Goal: Task Accomplishment & Management: Manage account settings

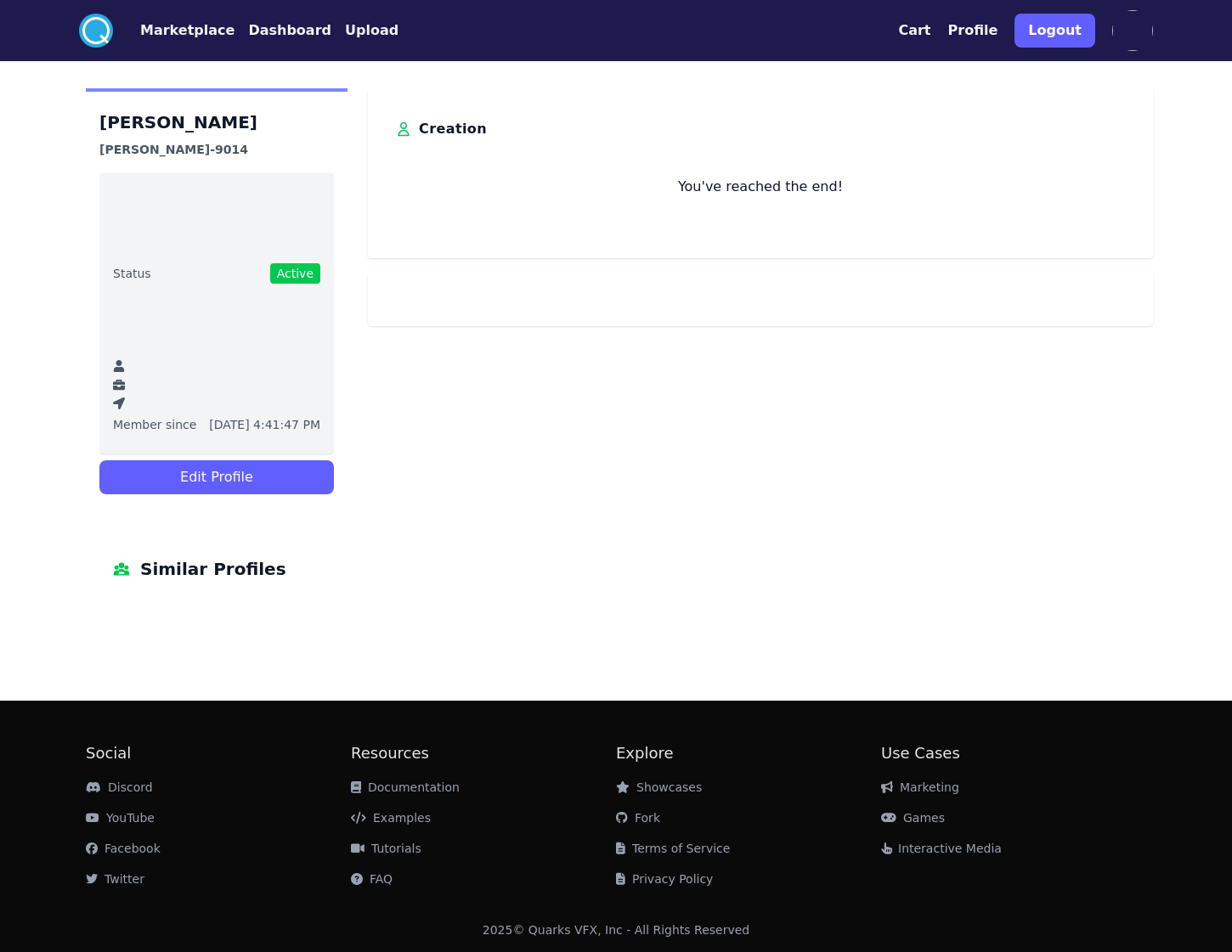
click at [275, 38] on button "Dashboard" at bounding box center [289, 30] width 83 height 20
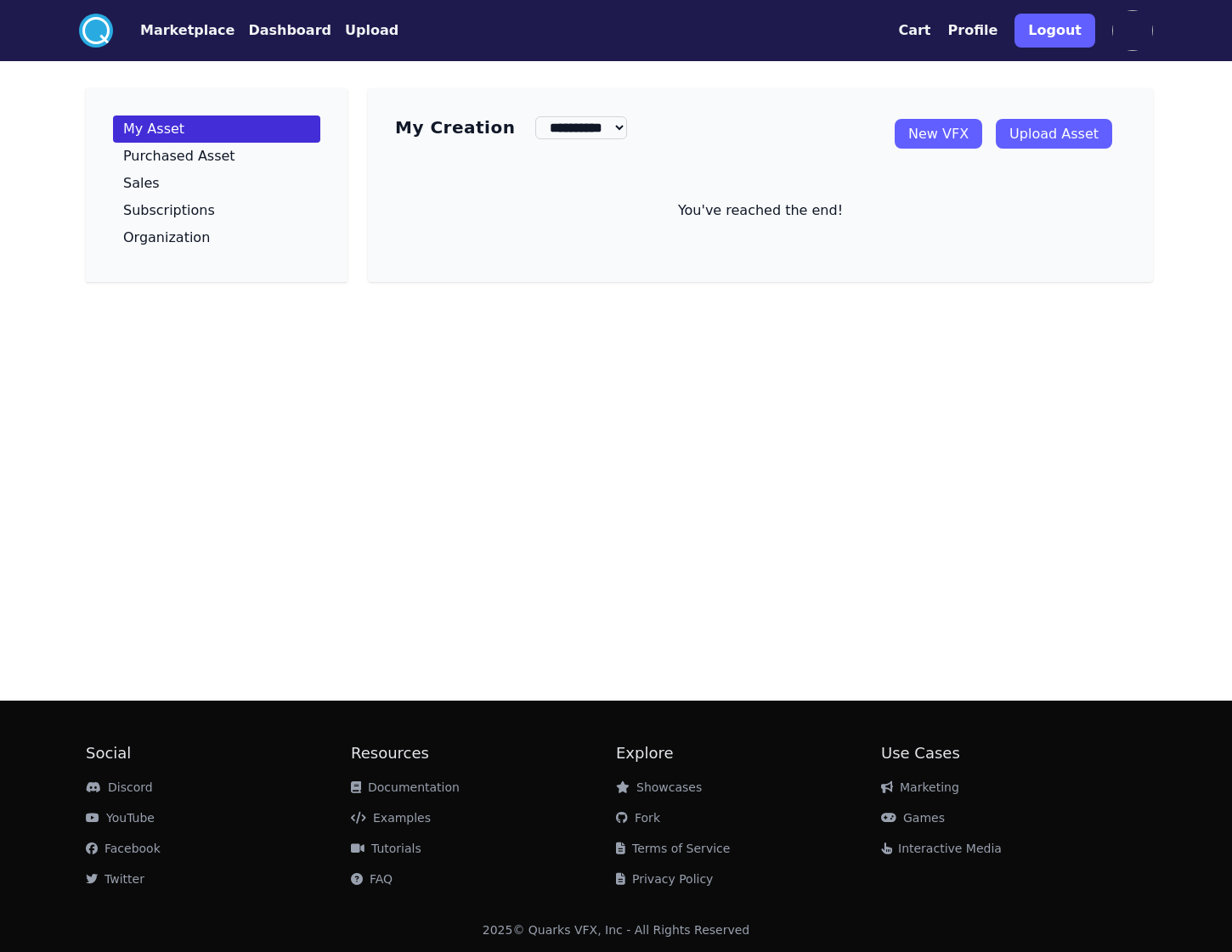
click at [185, 35] on button "Marketplace" at bounding box center [187, 30] width 94 height 20
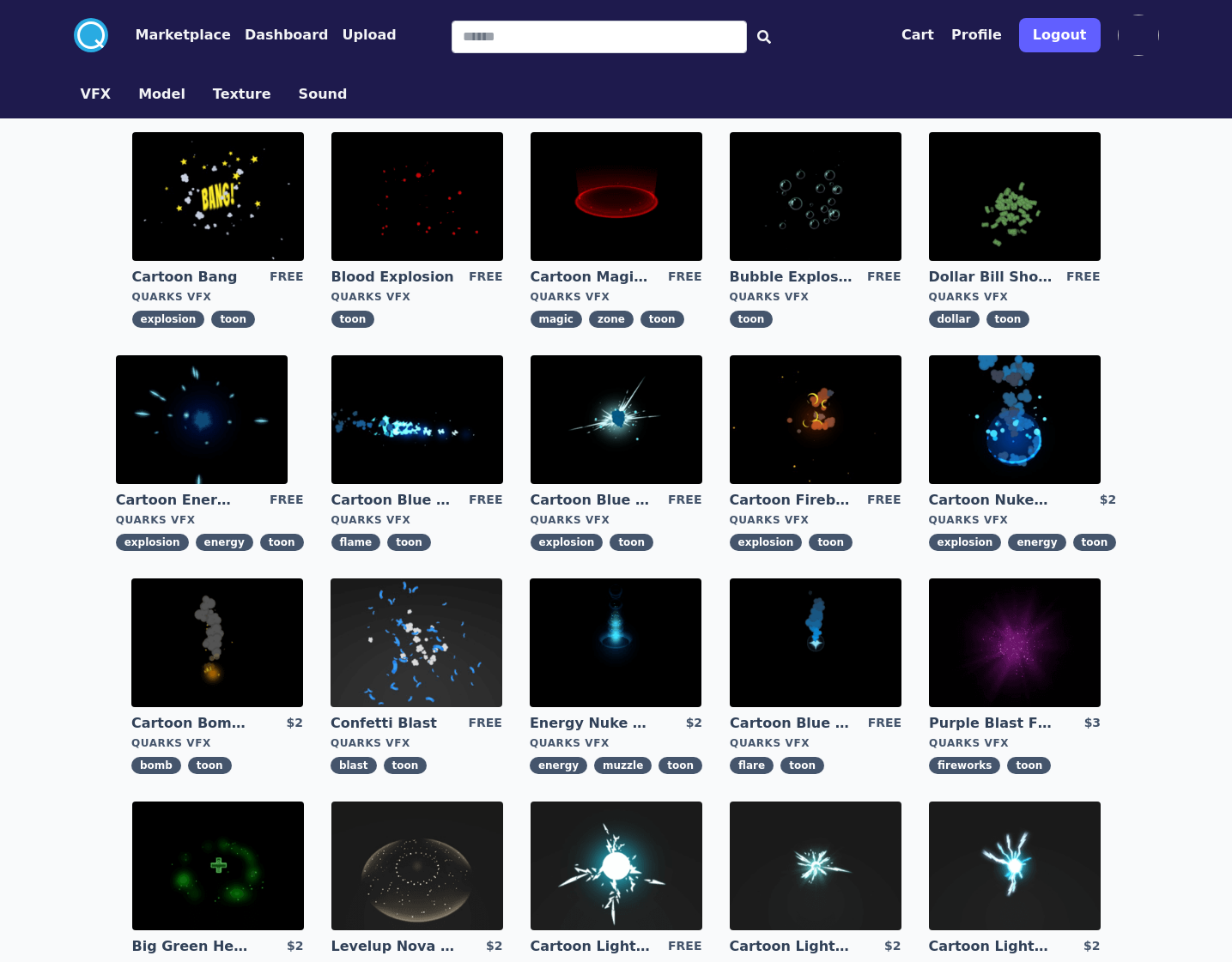
click at [272, 28] on button "Dashboard" at bounding box center [286, 35] width 84 height 20
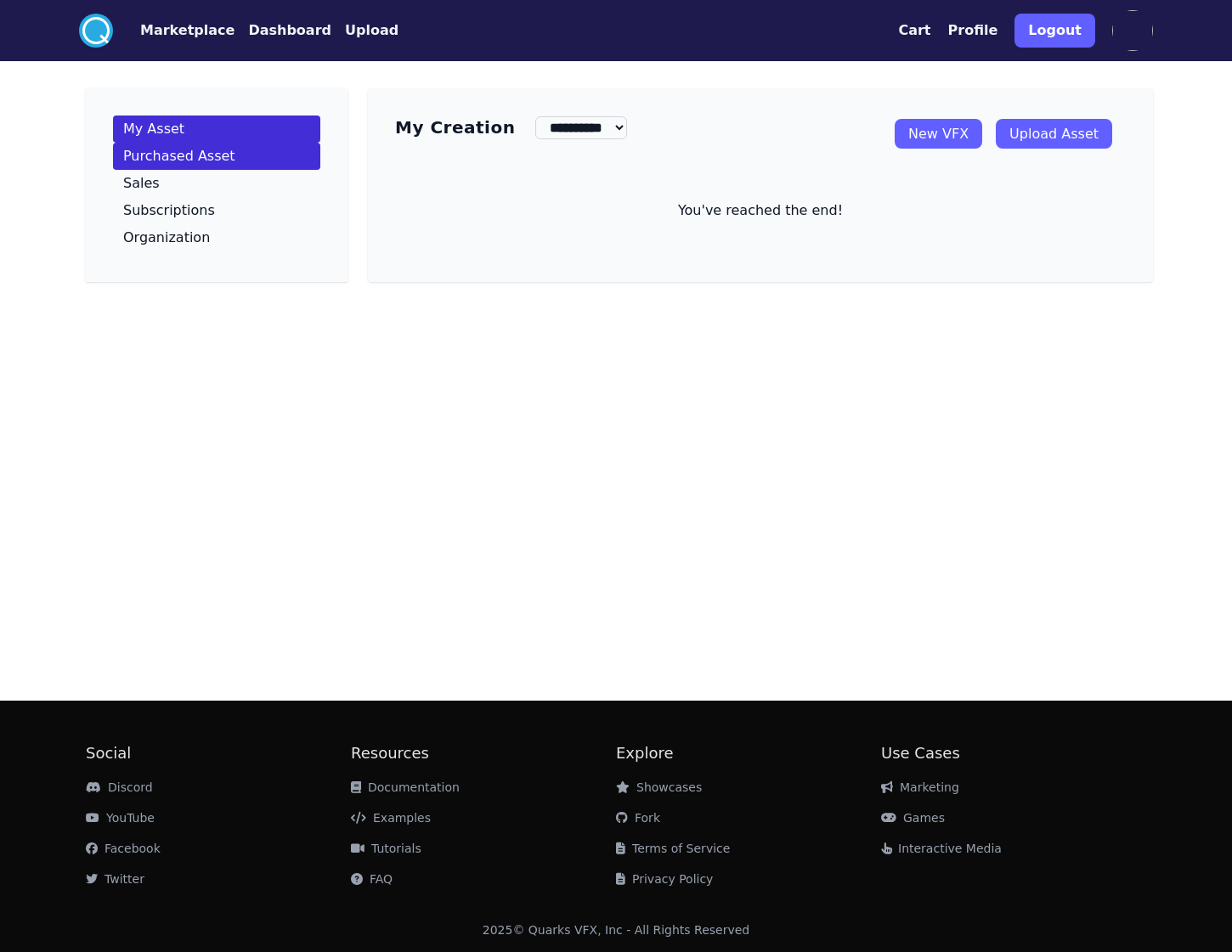
click at [147, 155] on p "Purchased Asset" at bounding box center [179, 156] width 113 height 13
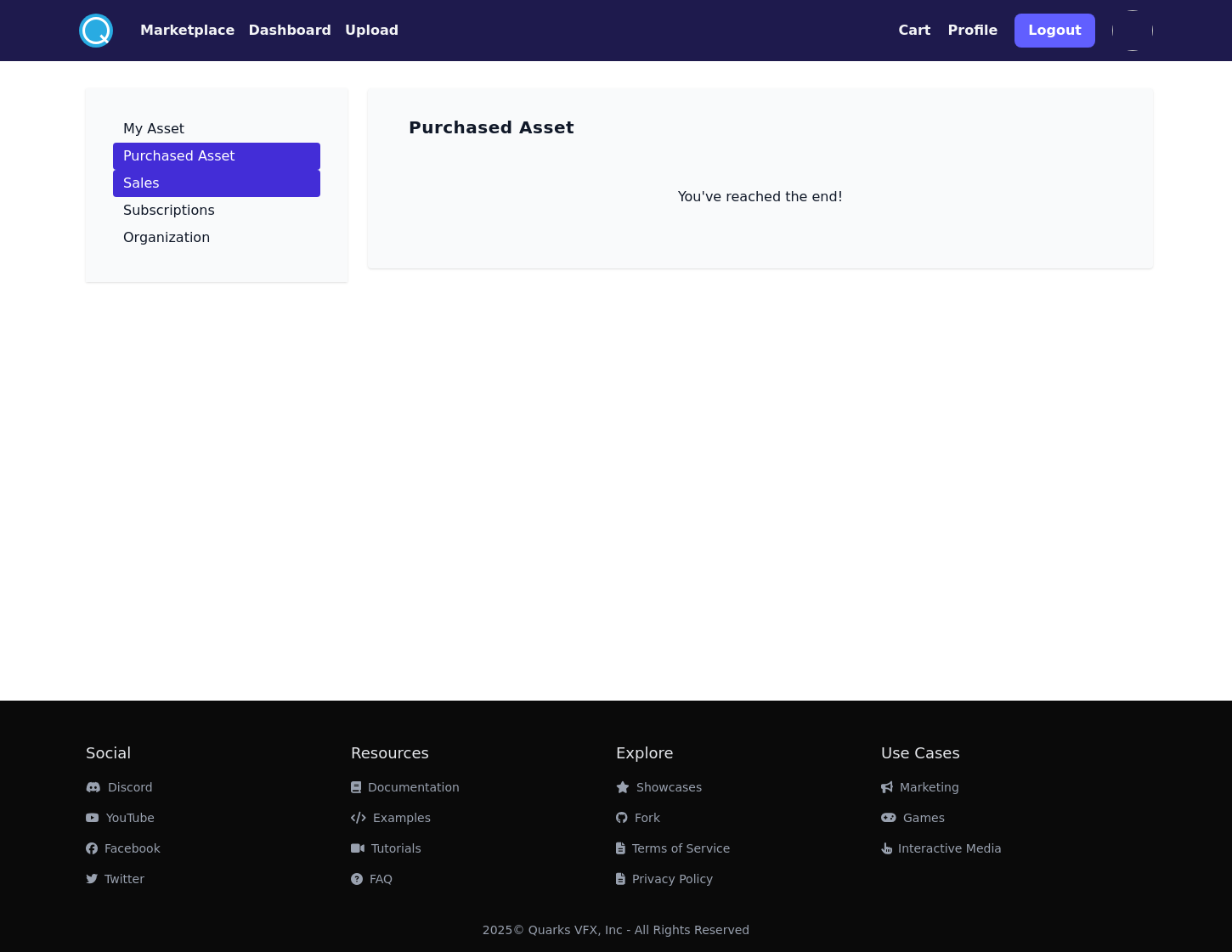
click at [145, 183] on p "Sales" at bounding box center [141, 183] width 36 height 13
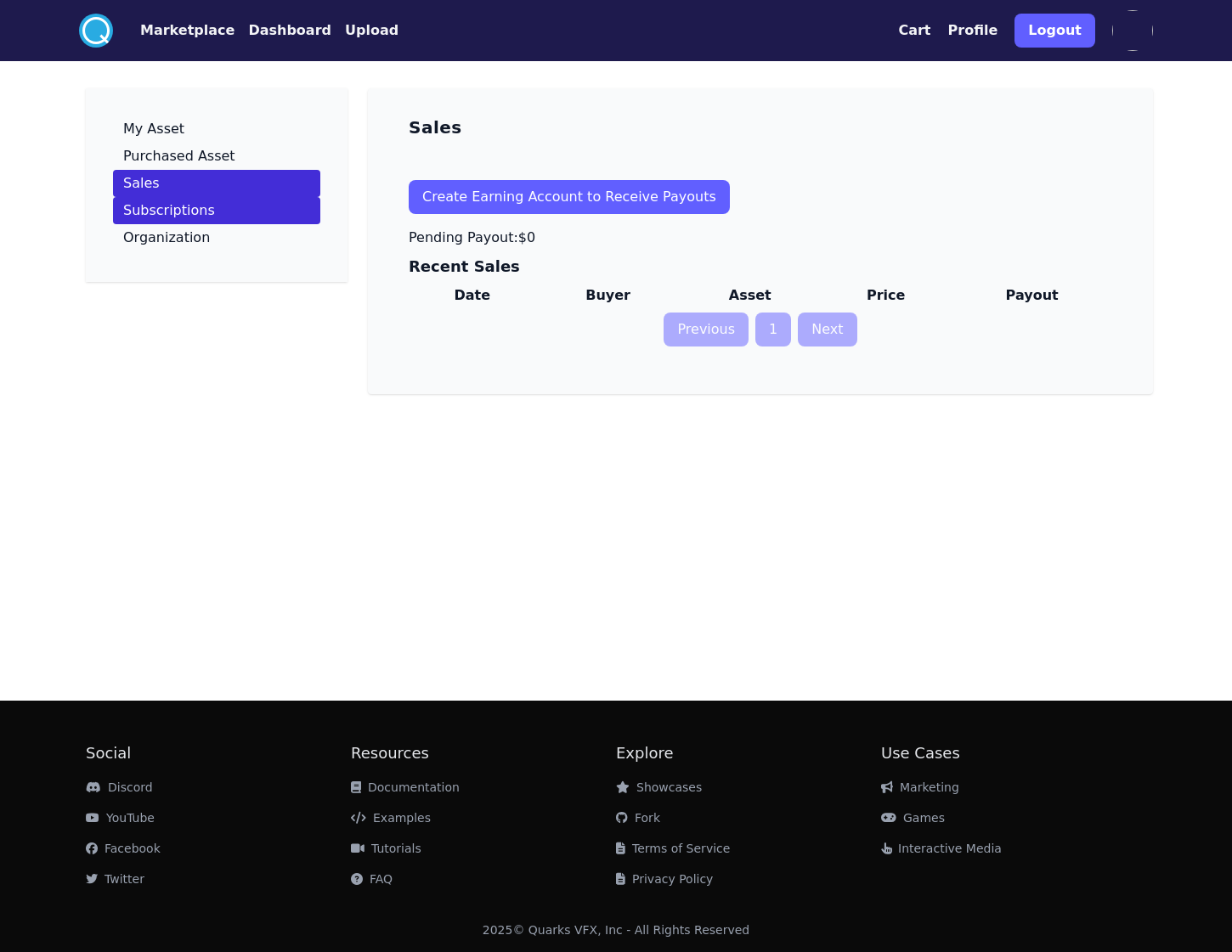
click at [206, 198] on link "Subscriptions" at bounding box center [216, 211] width 207 height 27
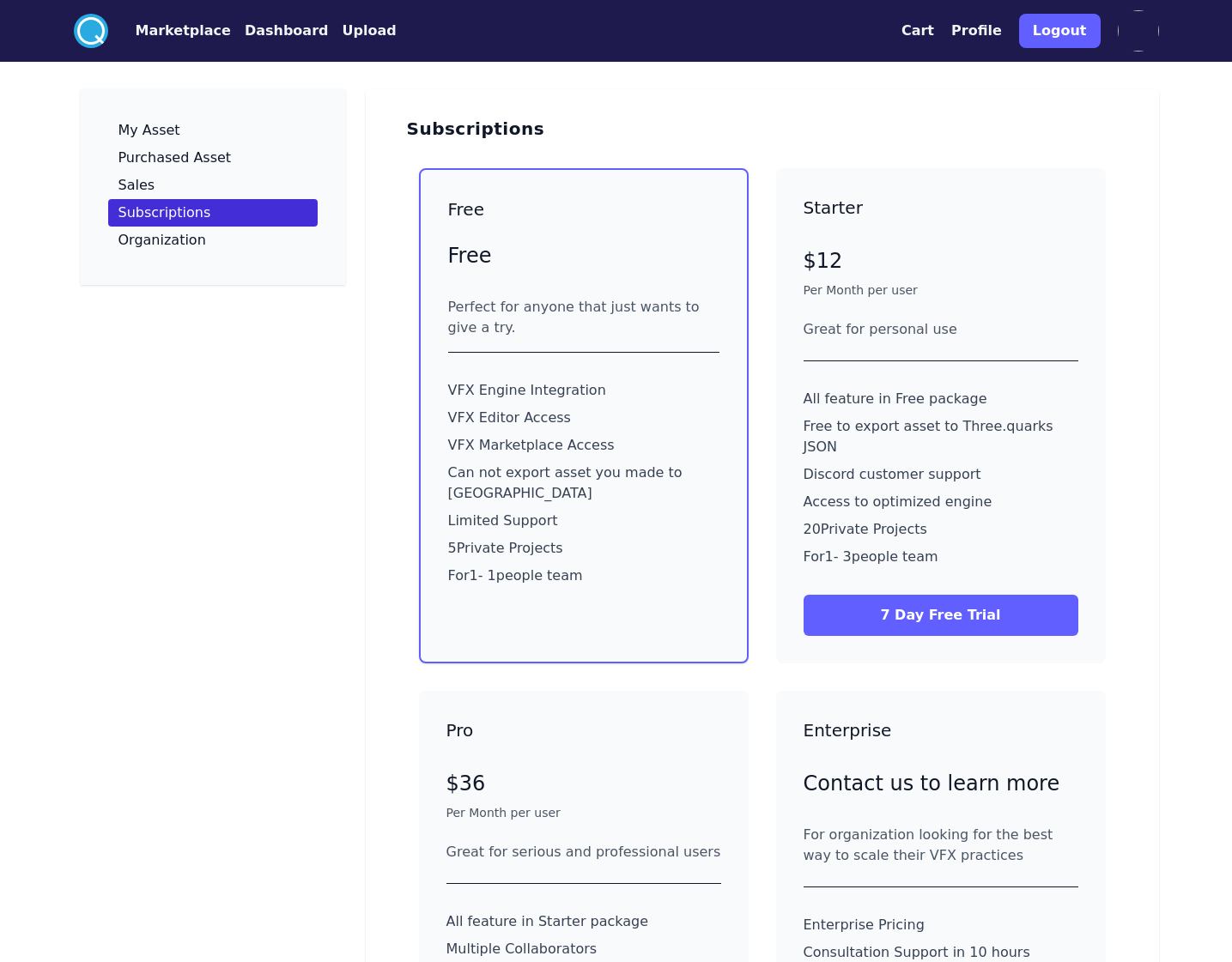
click at [1069, 31] on button "Logout" at bounding box center [1059, 31] width 82 height 35
